Goal: Information Seeking & Learning: Check status

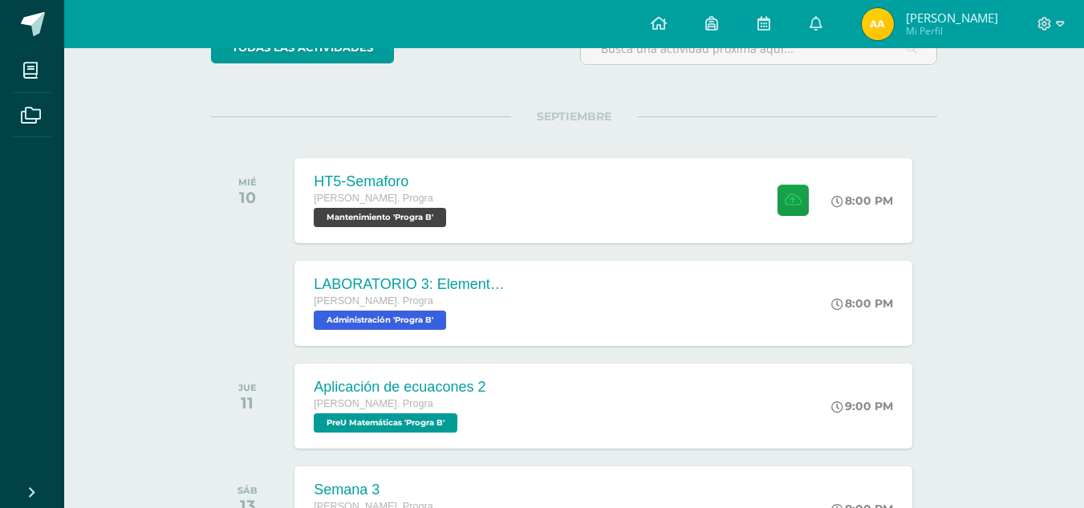
scroll to position [205, 0]
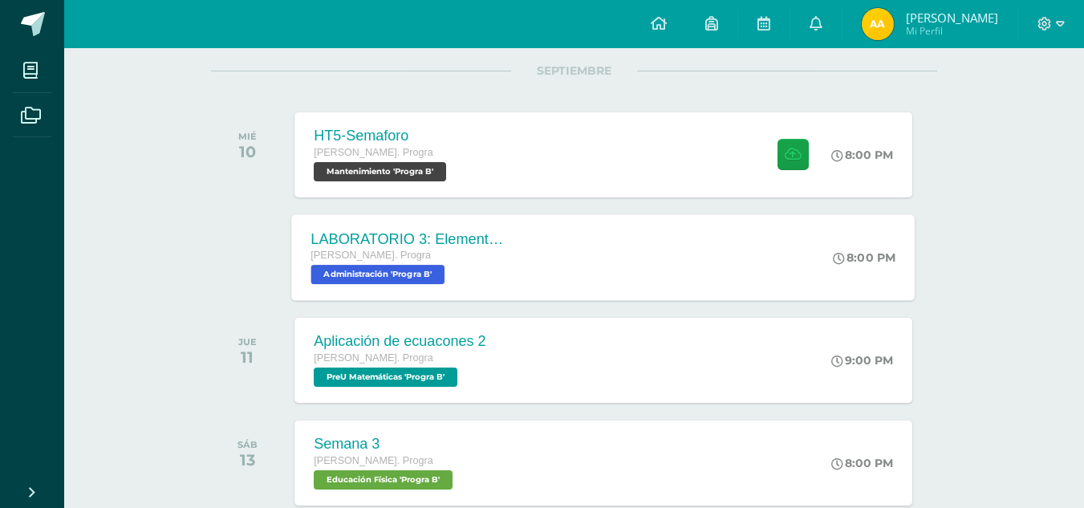
click at [612, 246] on div "LABORATORIO 3: Elementos del aprendizaje. Quinto Bach. Progra Administración 'P…" at bounding box center [604, 257] width 624 height 86
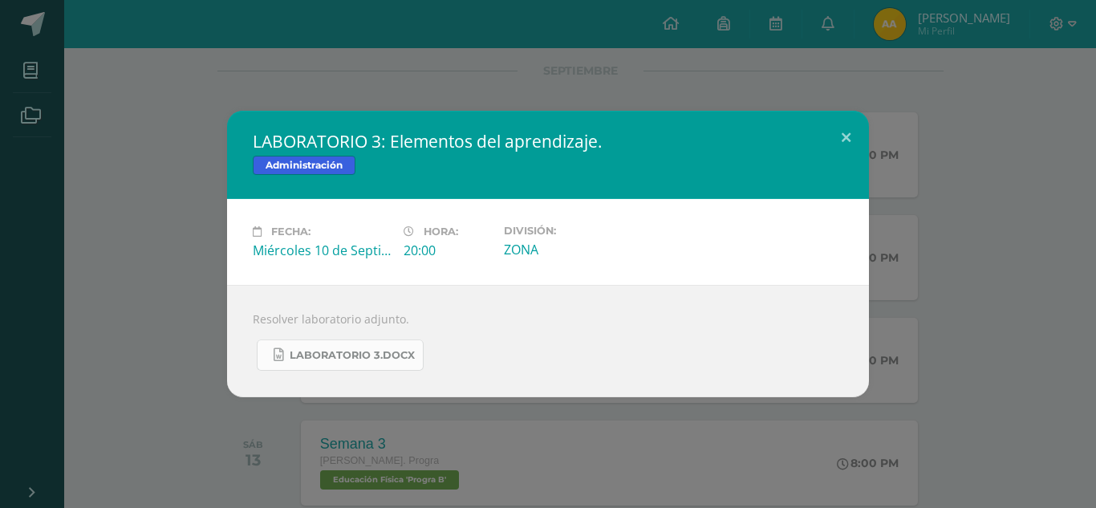
click at [372, 357] on span "LABORATORIO 3.docx" at bounding box center [352, 355] width 125 height 13
click at [850, 140] on button at bounding box center [847, 138] width 46 height 55
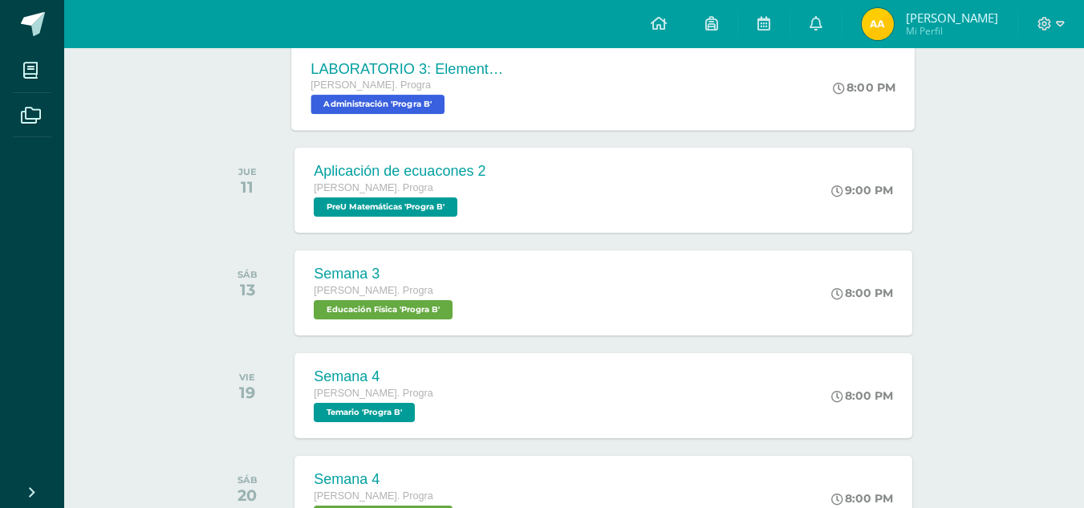
scroll to position [0, 0]
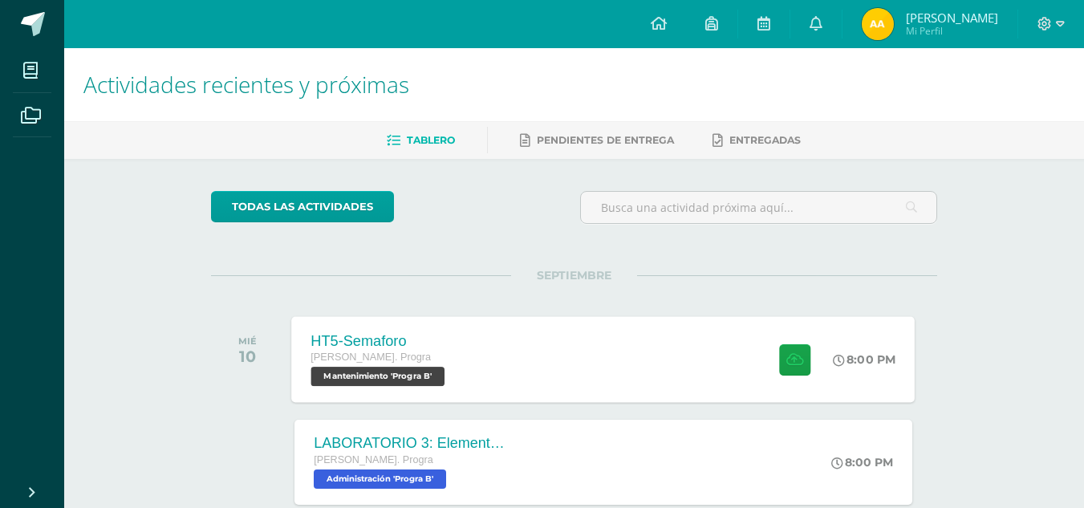
click at [600, 371] on div "HT5-Semaforo Quinto Bach. Progra Mantenimiento 'Progra B' 8:00 PM HT5-Semaforo …" at bounding box center [604, 359] width 624 height 86
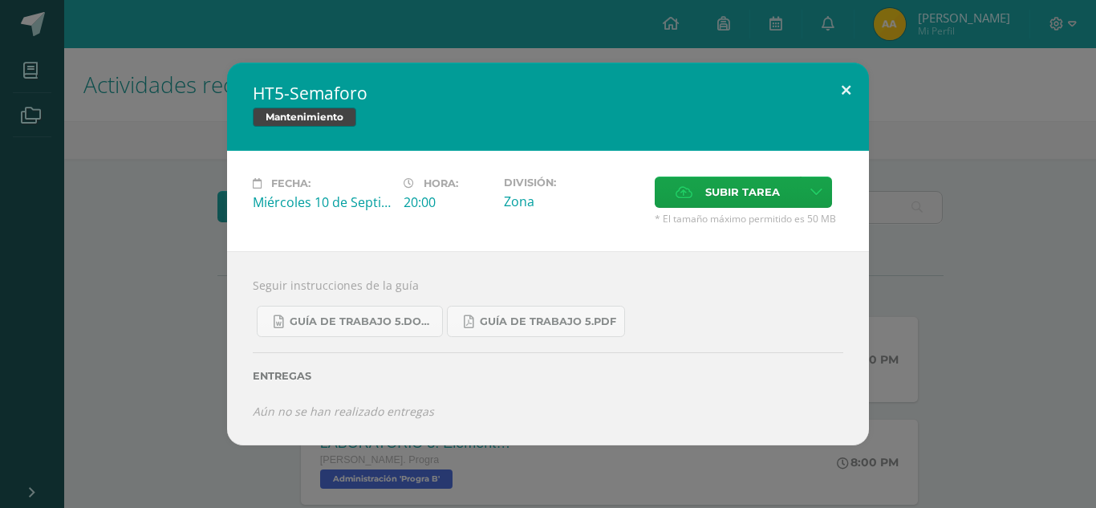
click at [835, 83] on button at bounding box center [847, 90] width 46 height 55
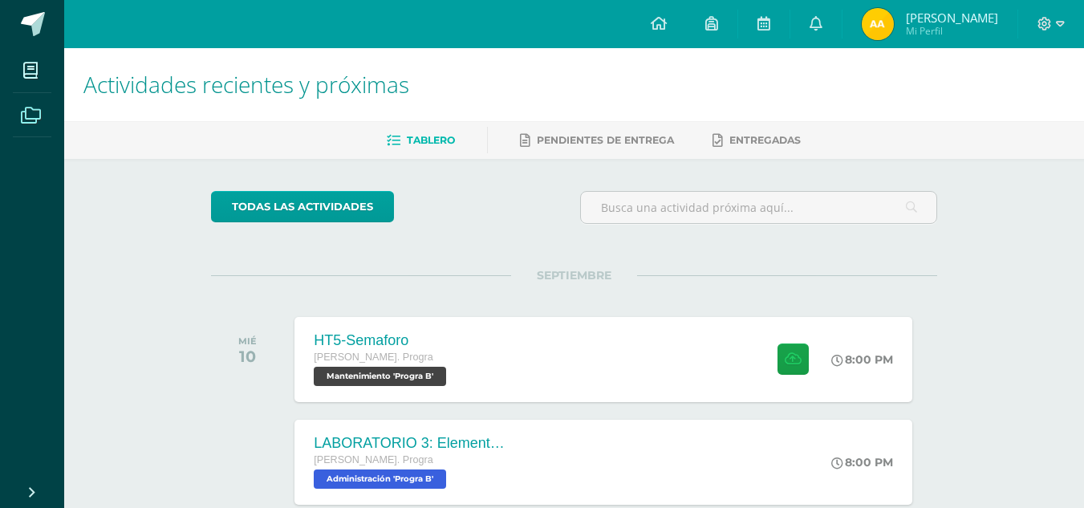
click at [30, 122] on icon at bounding box center [31, 116] width 20 height 16
click at [22, 115] on icon at bounding box center [31, 116] width 20 height 16
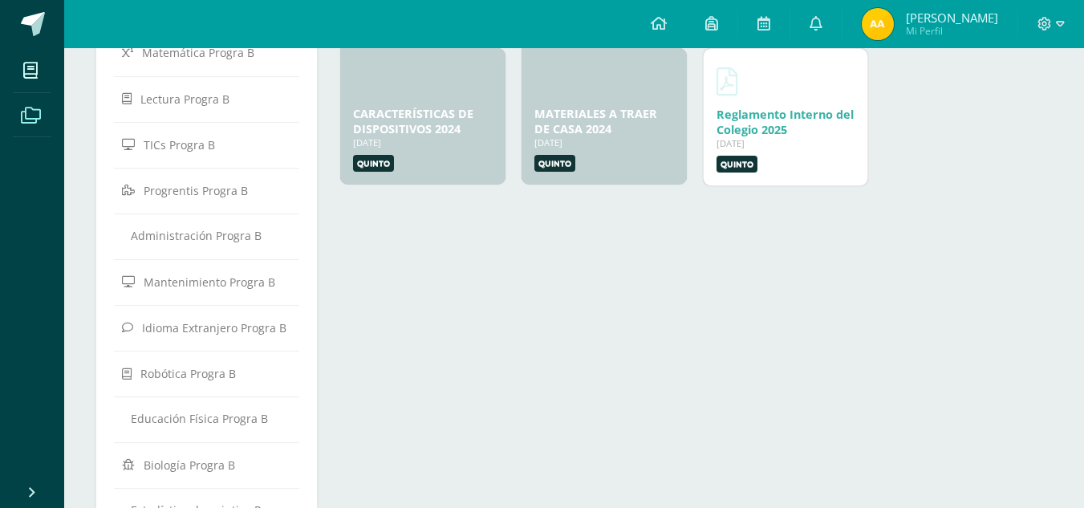
scroll to position [193, 0]
click at [204, 241] on span "Administración Progra B" at bounding box center [196, 236] width 131 height 15
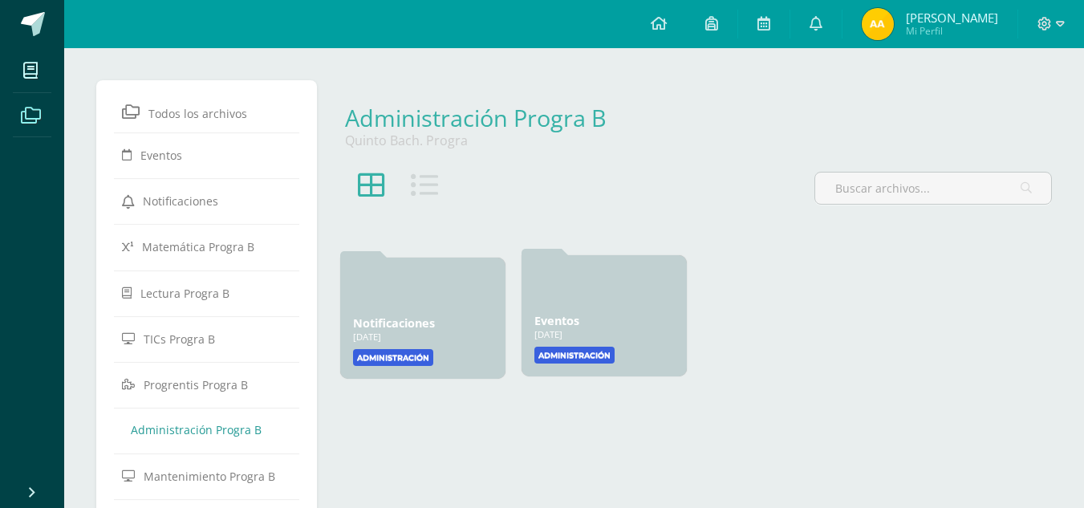
click at [604, 316] on div "Eventos 20 Ene, 2025" at bounding box center [605, 320] width 140 height 15
click at [582, 348] on label "Administración" at bounding box center [575, 355] width 80 height 17
click at [570, 350] on label "Administración" at bounding box center [575, 355] width 80 height 17
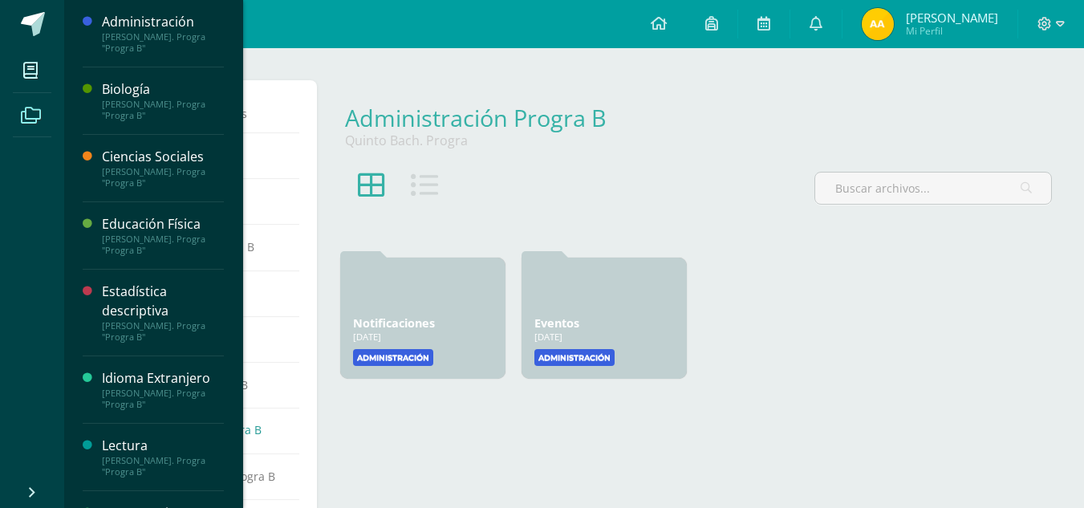
click at [164, 41] on div "[PERSON_NAME]. Progra "Progra B"" at bounding box center [163, 42] width 122 height 22
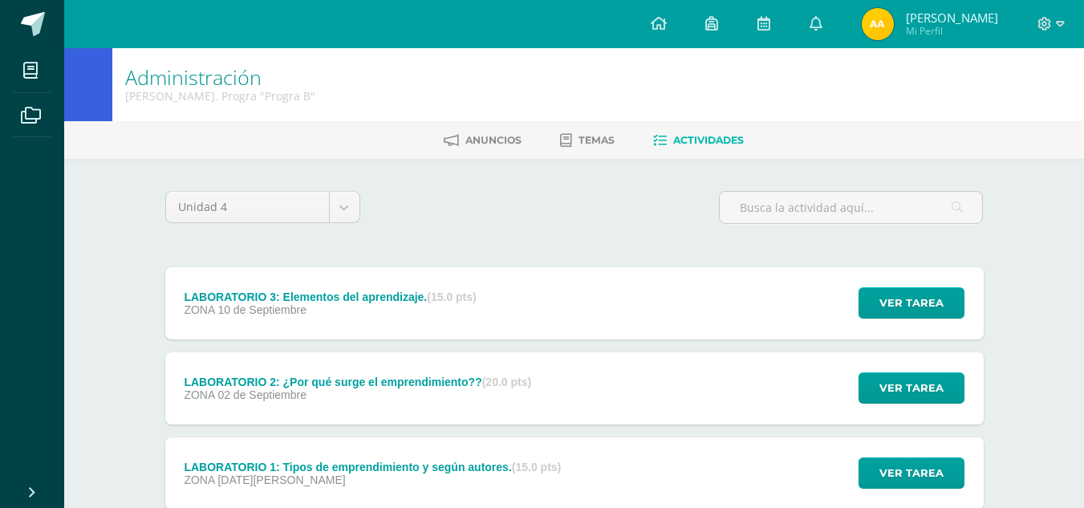
scroll to position [108, 0]
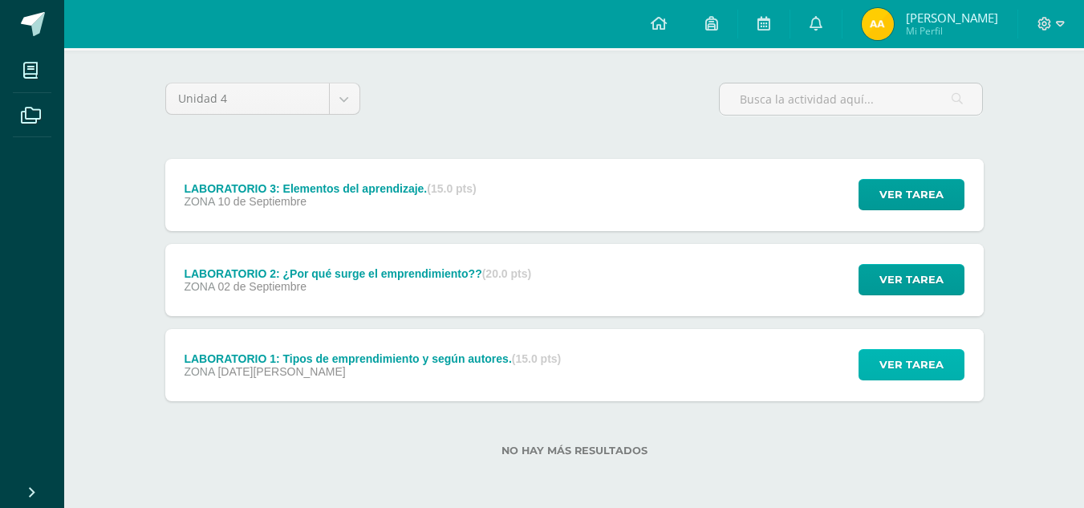
click at [871, 368] on button "Ver tarea" at bounding box center [912, 364] width 106 height 31
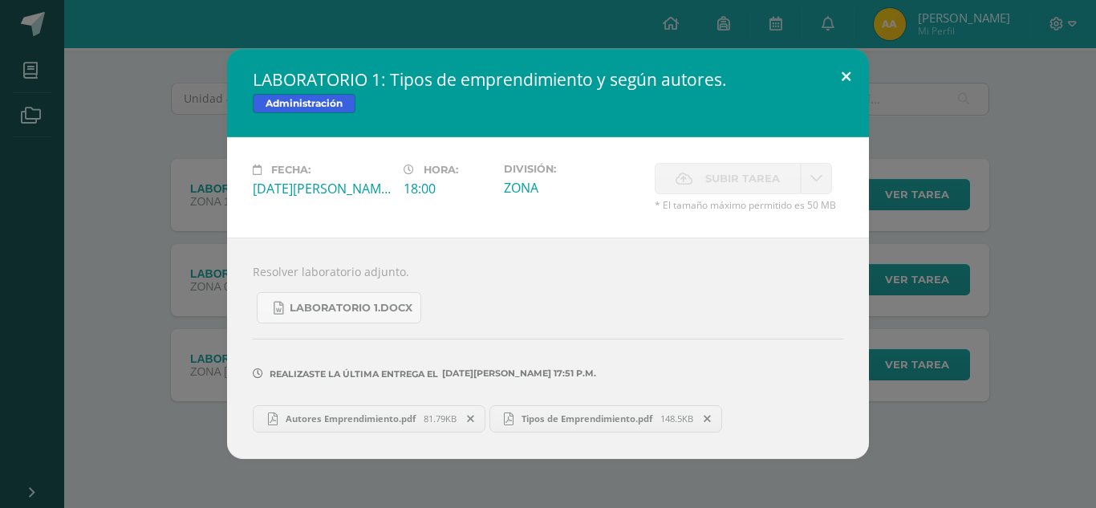
click at [863, 66] on button at bounding box center [847, 76] width 46 height 55
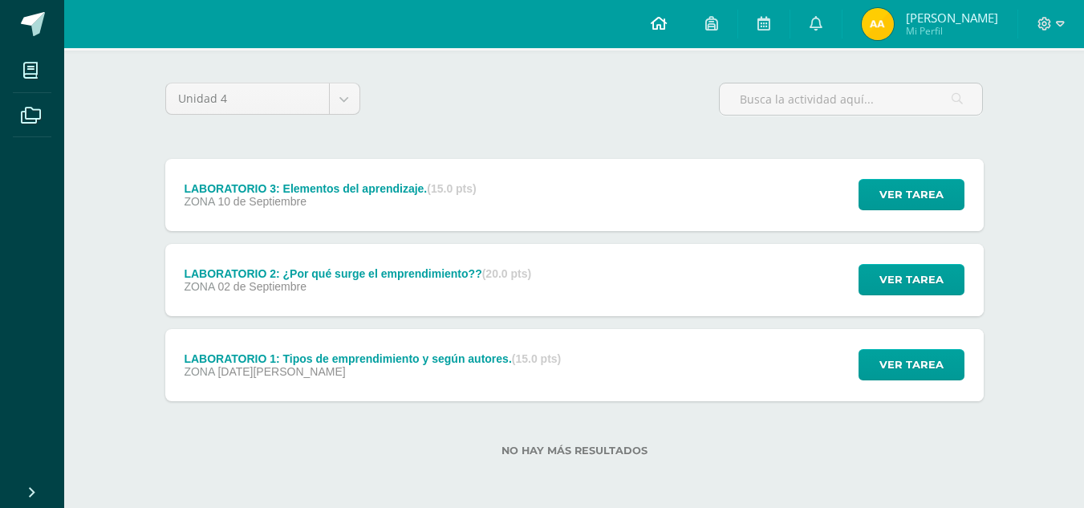
click at [642, 9] on link at bounding box center [659, 24] width 55 height 48
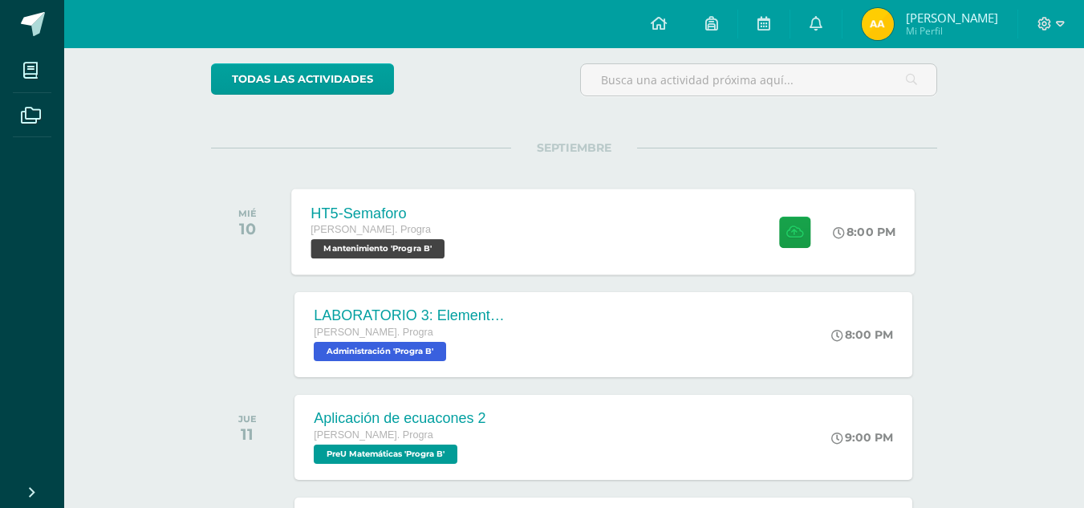
scroll to position [131, 0]
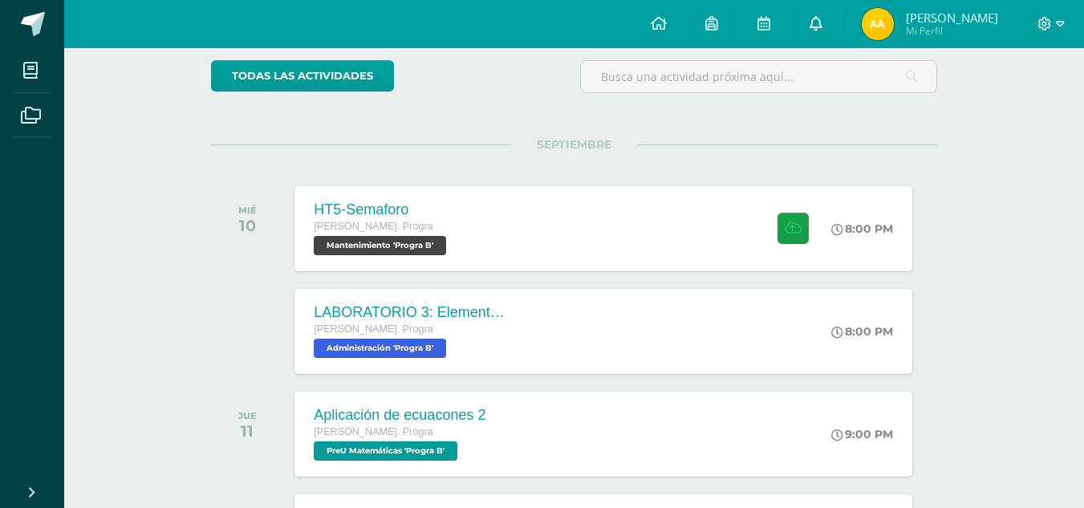
click at [818, 20] on icon at bounding box center [816, 23] width 13 height 14
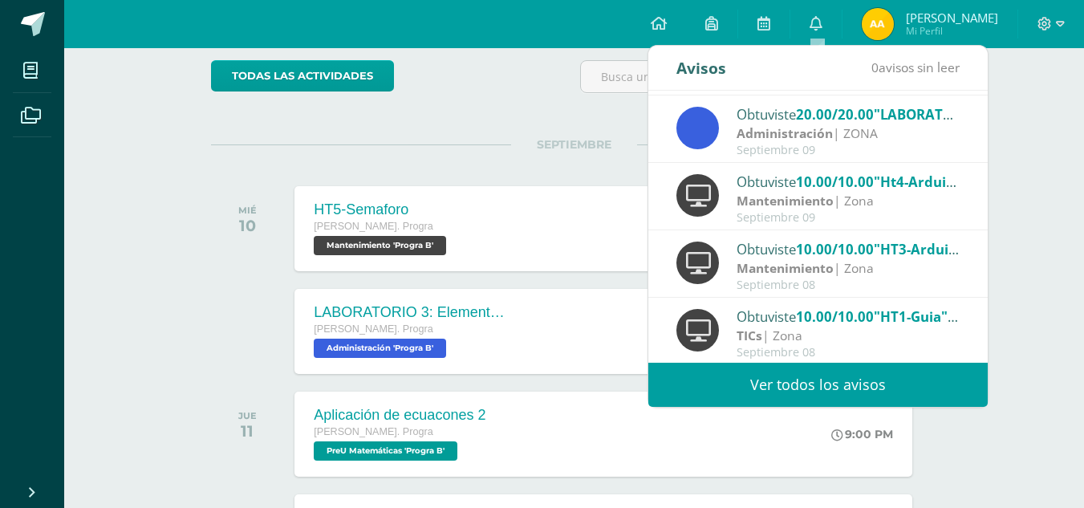
scroll to position [132, 0]
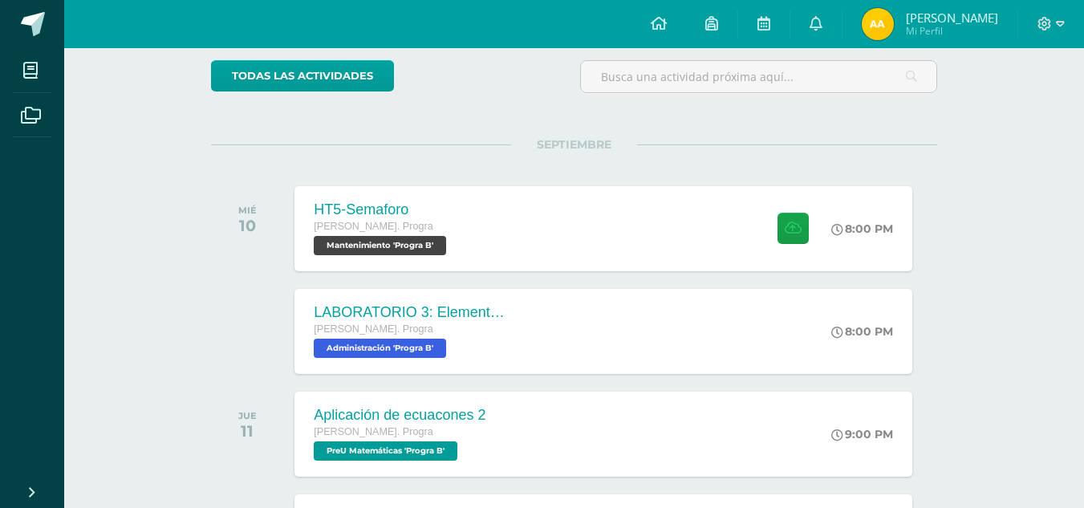
click at [924, 20] on span "[PERSON_NAME]" at bounding box center [952, 18] width 92 height 16
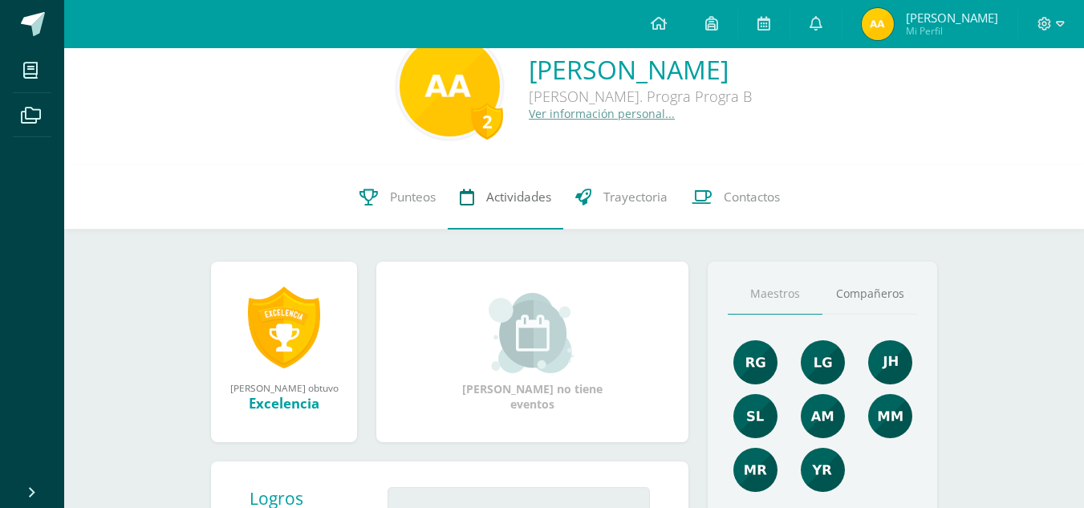
scroll to position [30, 0]
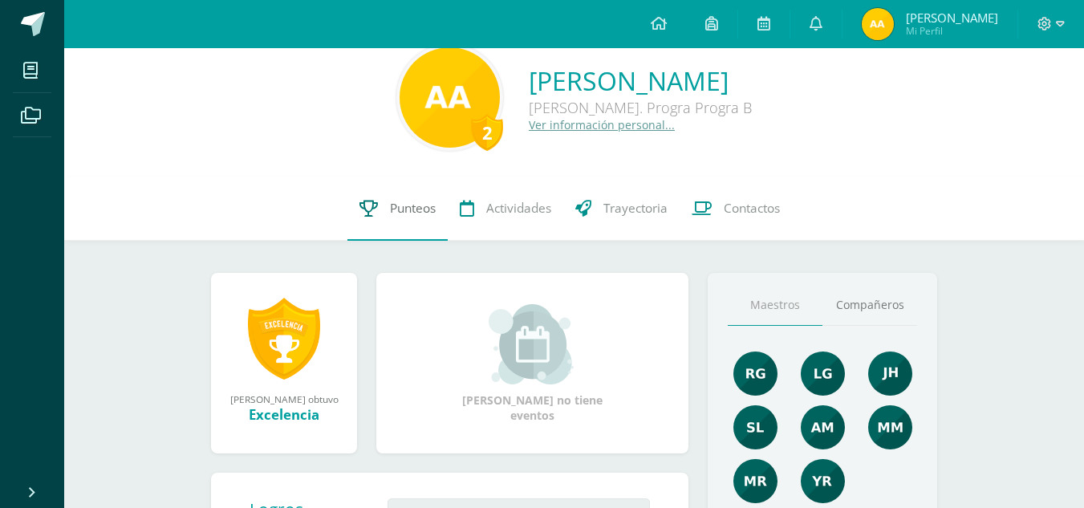
click at [404, 222] on link "Punteos" at bounding box center [398, 209] width 100 height 64
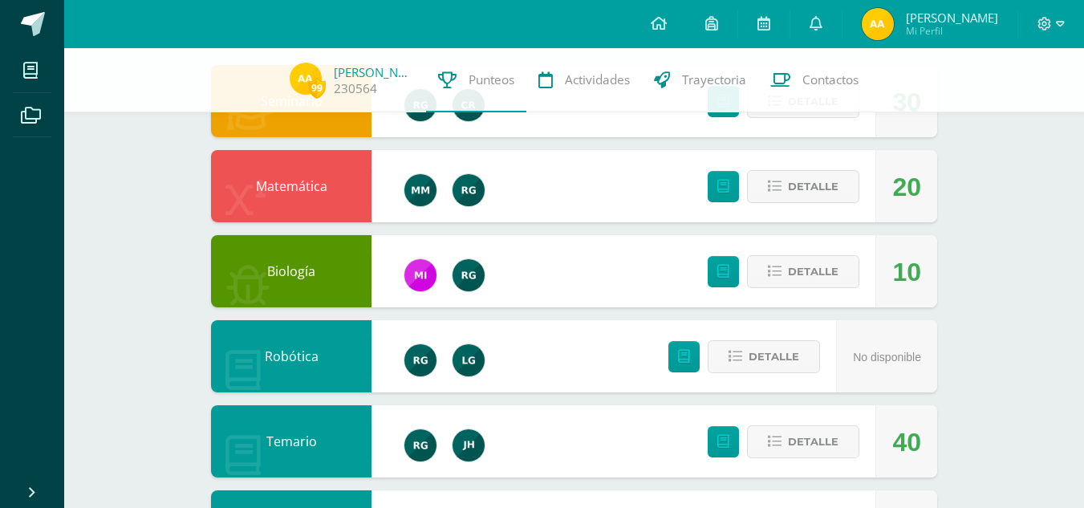
scroll to position [211, 0]
